Goal: Information Seeking & Learning: Learn about a topic

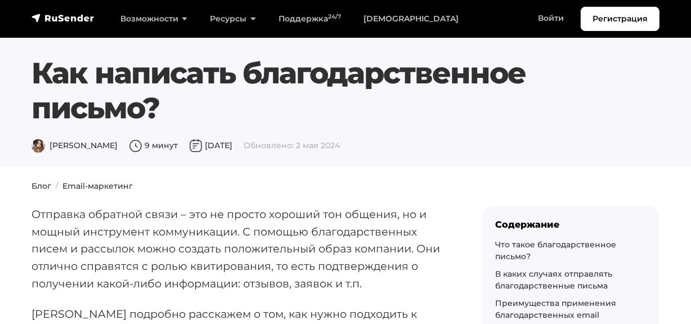
drag, startPoint x: 37, startPoint y: 73, endPoint x: 160, endPoint y: 107, distance: 127.9
click at [160, 107] on h1 "Как написать благодарственное письмо?" at bounding box center [319, 91] width 575 height 70
copy h1 "Как написать благодарственное письмо?"
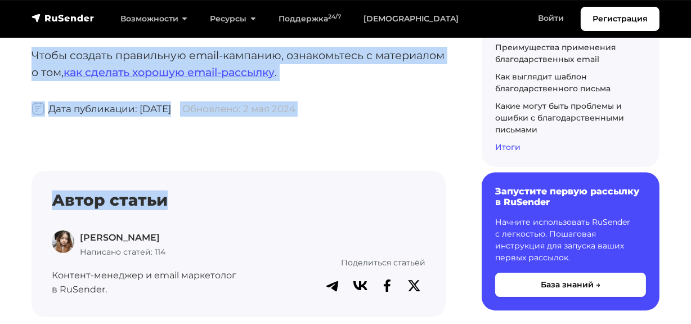
scroll to position [7549, 0]
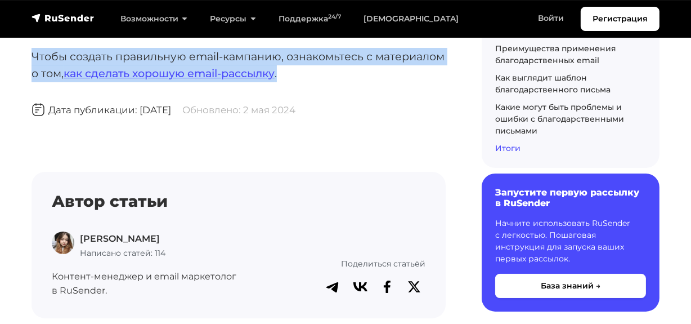
drag, startPoint x: 33, startPoint y: 56, endPoint x: 307, endPoint y: 91, distance: 276.8
copy div "Отправка обратной связи – это не просто хороший тон общения, но и мощный инстру…"
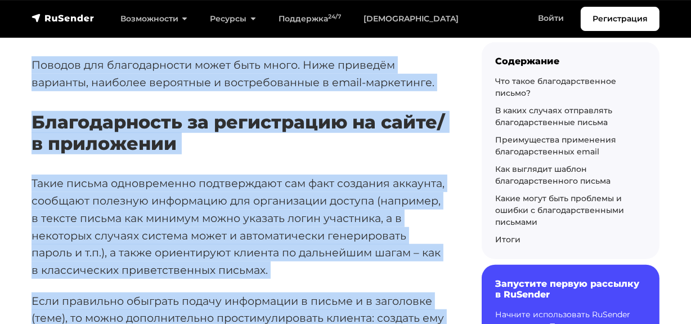
scroll to position [0, 0]
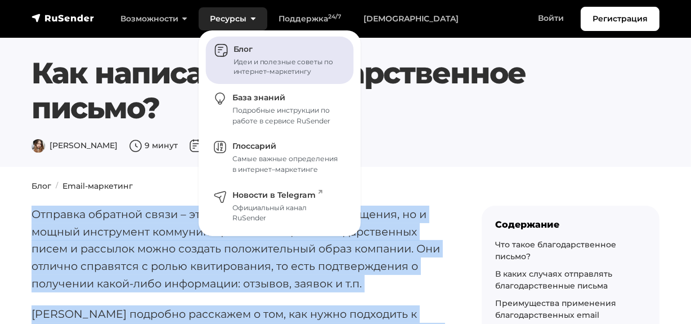
click at [239, 51] on span "Блог" at bounding box center [243, 49] width 19 height 10
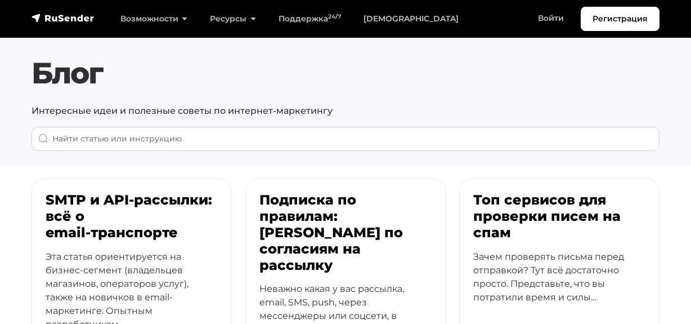
click at [225, 133] on input "When autocomplete results are available use up and down arrows to review and en…" at bounding box center [346, 139] width 628 height 24
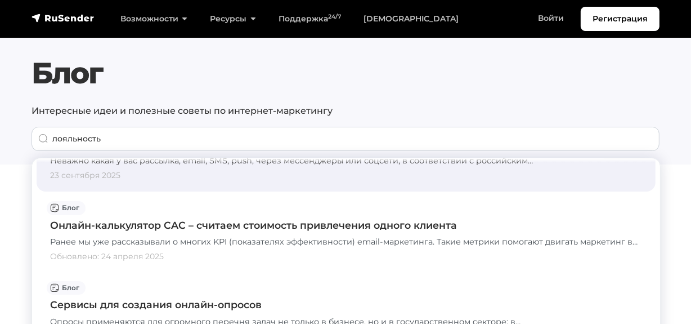
scroll to position [102, 0]
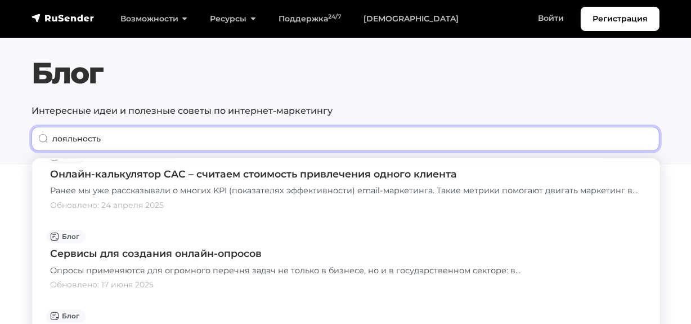
drag, startPoint x: 154, startPoint y: 142, endPoint x: 0, endPoint y: 129, distance: 154.2
click at [0, 129] on section "Блог Интересные идеи и полезные советы по интернет-маркетингу лояльность" at bounding box center [345, 82] width 691 height 164
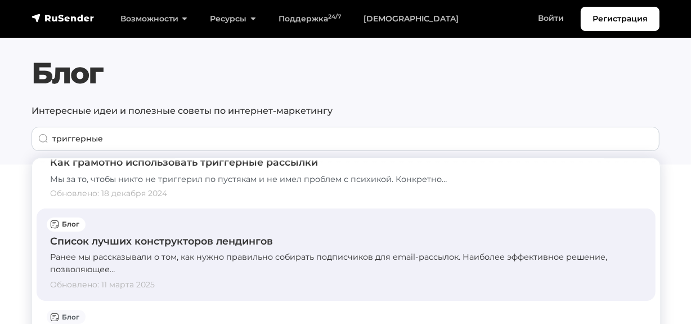
scroll to position [51, 0]
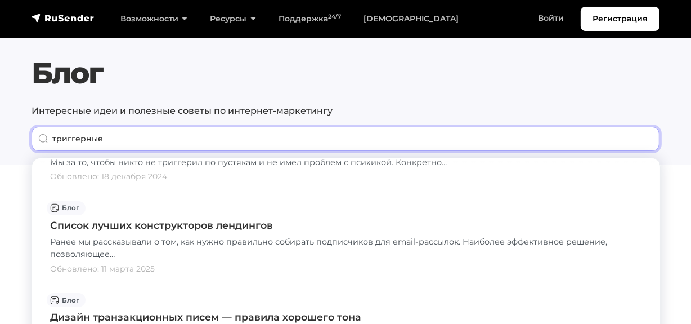
drag, startPoint x: 169, startPoint y: 141, endPoint x: 16, endPoint y: 137, distance: 152.6
click at [16, 137] on section "Блог Интересные идеи и полезные советы по интернет-маркетингу триггерные" at bounding box center [345, 82] width 691 height 164
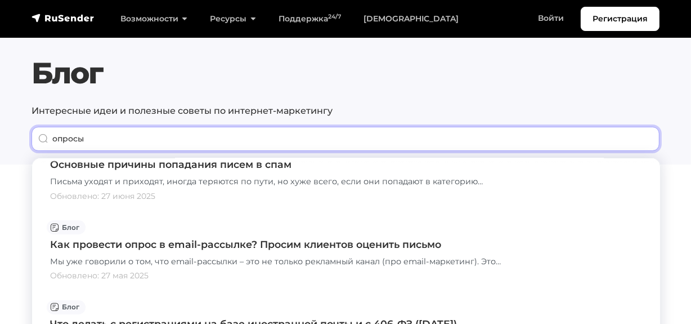
scroll to position [307, 0]
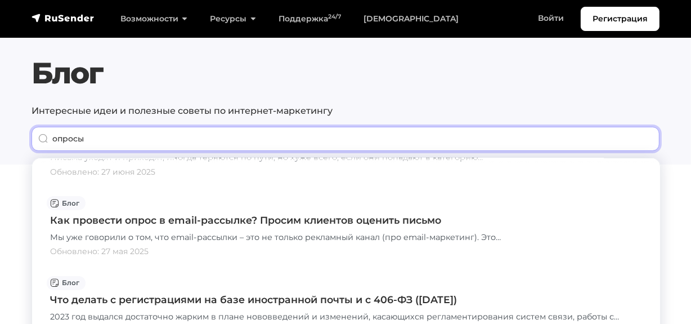
drag, startPoint x: 80, startPoint y: 135, endPoint x: 2, endPoint y: 129, distance: 79.0
click at [2, 129] on section "Блог Интересные идеи и полезные советы по интернет-маркетингу опросы" at bounding box center [345, 82] width 691 height 164
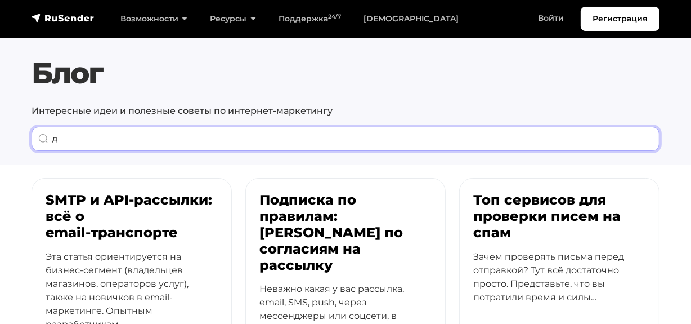
scroll to position [0, 0]
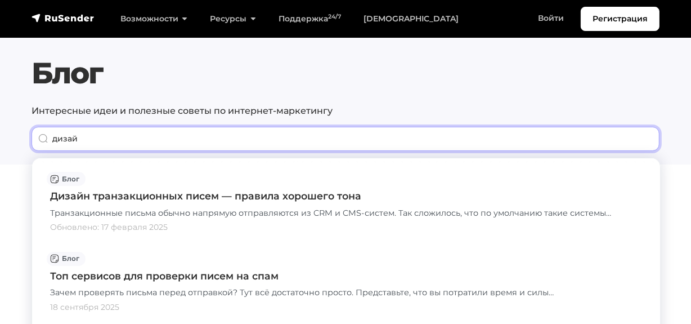
drag, startPoint x: 140, startPoint y: 139, endPoint x: 0, endPoint y: 155, distance: 140.5
click at [0, 155] on section "Блог Интересные идеи и полезные советы по интернет-маркетингу дизай" at bounding box center [345, 82] width 691 height 164
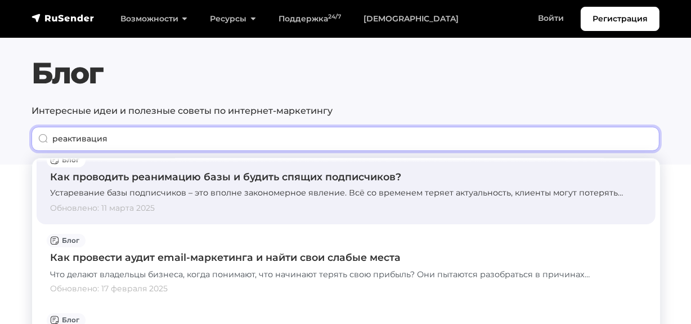
scroll to position [102, 0]
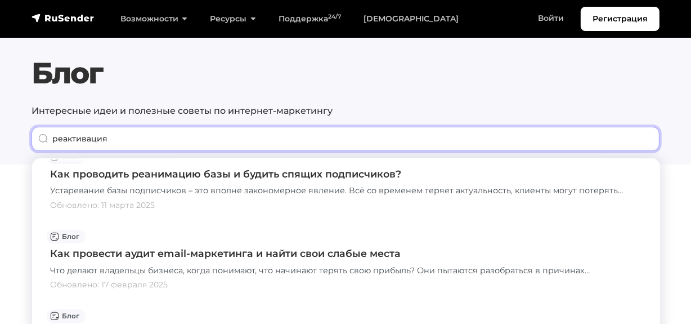
drag, startPoint x: 163, startPoint y: 136, endPoint x: 0, endPoint y: 134, distance: 163.2
click at [0, 134] on section "Блог Интересные идеи и полезные советы по интернет-маркетингу реактивация" at bounding box center [345, 82] width 691 height 164
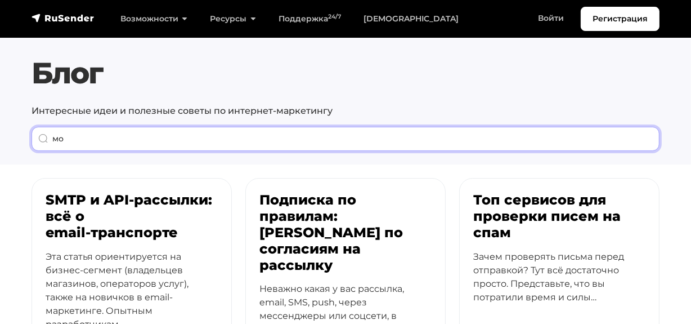
scroll to position [0, 0]
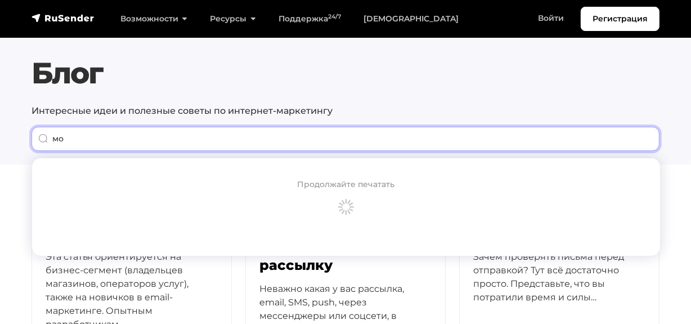
type input "мо"
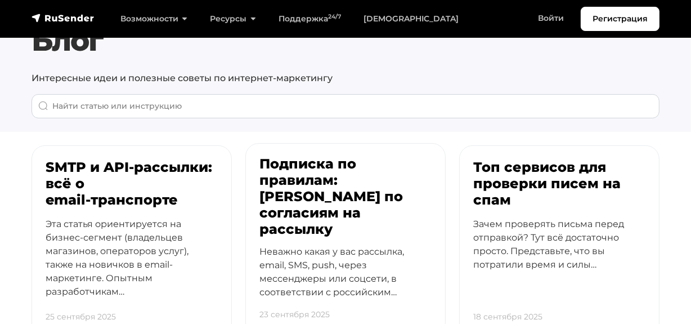
scroll to position [51, 0]
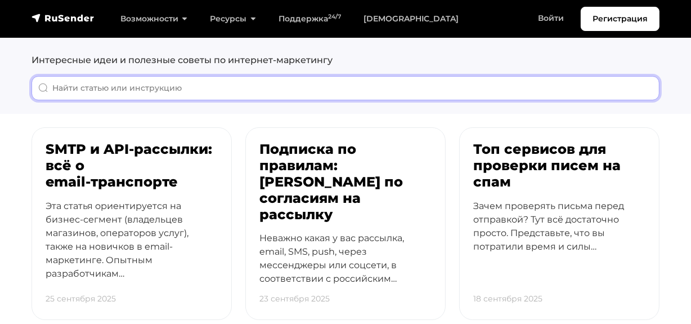
click at [234, 81] on input "When autocomplete results are available use up and down arrows to review and en…" at bounding box center [346, 88] width 628 height 24
paste input "double opt-in"
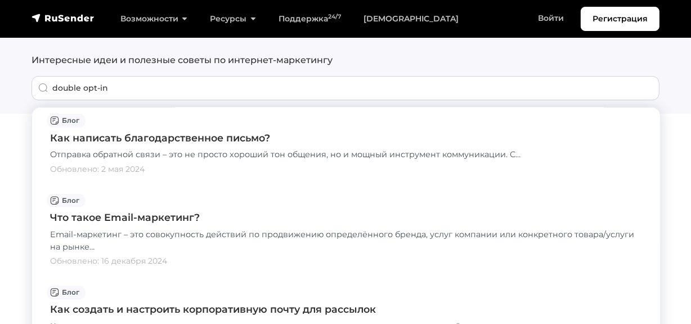
scroll to position [409, 0]
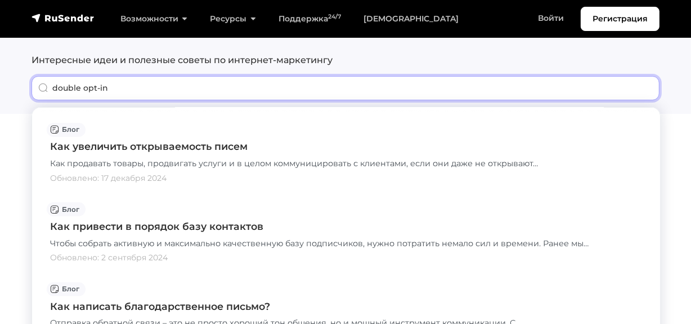
drag, startPoint x: 123, startPoint y: 83, endPoint x: 0, endPoint y: 89, distance: 123.4
click at [0, 89] on section "Блог Интересные идеи и полезные советы по интернет-маркетингу double opt-in" at bounding box center [345, 31] width 691 height 164
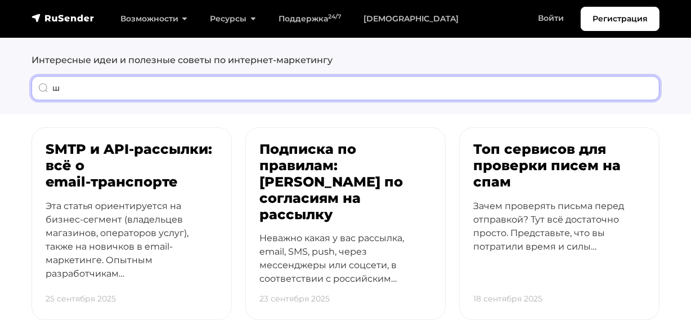
scroll to position [0, 0]
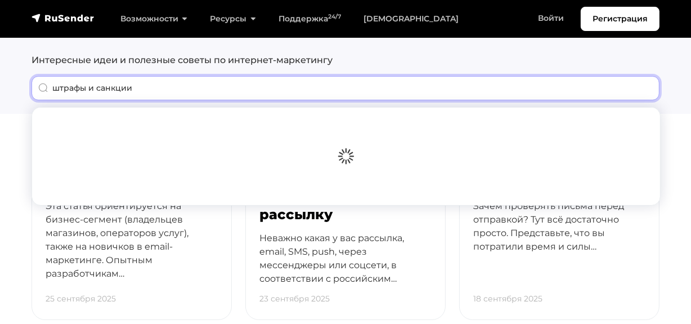
type input "штрафы и санкции"
